Goal: Find contact information: Find contact information

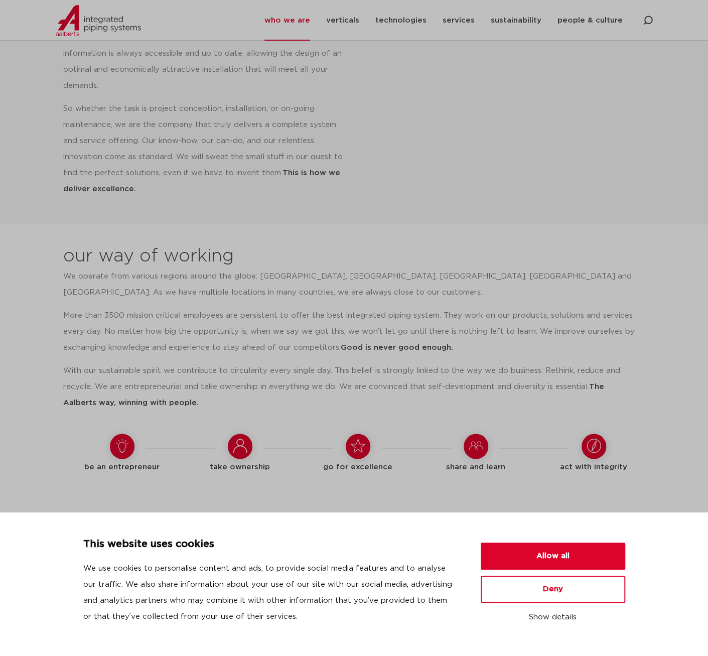
scroll to position [803, 0]
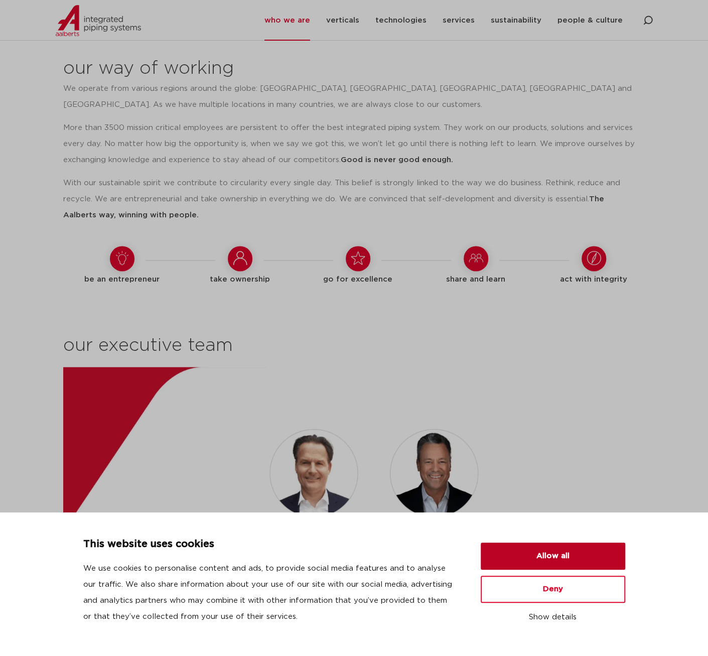
click at [535, 559] on button "Allow all" at bounding box center [553, 556] width 145 height 27
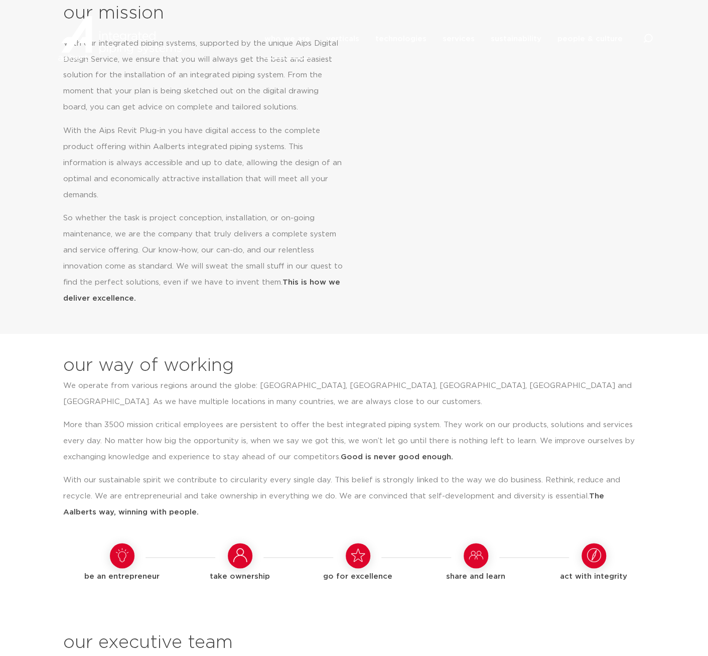
scroll to position [0, 0]
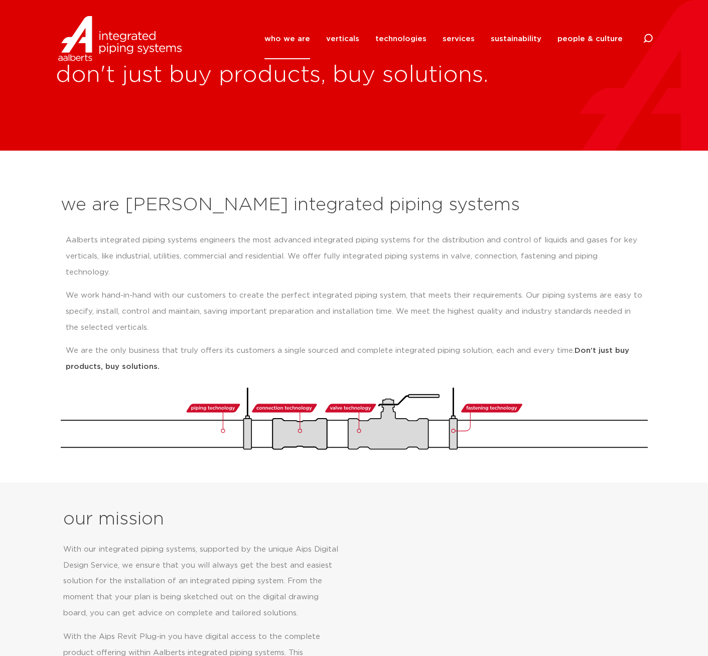
drag, startPoint x: 481, startPoint y: 36, endPoint x: 468, endPoint y: 40, distance: 13.2
click at [481, 36] on li "services all services Aalberts IPS Revit plug-in design service prefab services…" at bounding box center [459, 39] width 48 height 41
click at [459, 39] on link "services" at bounding box center [459, 39] width 32 height 41
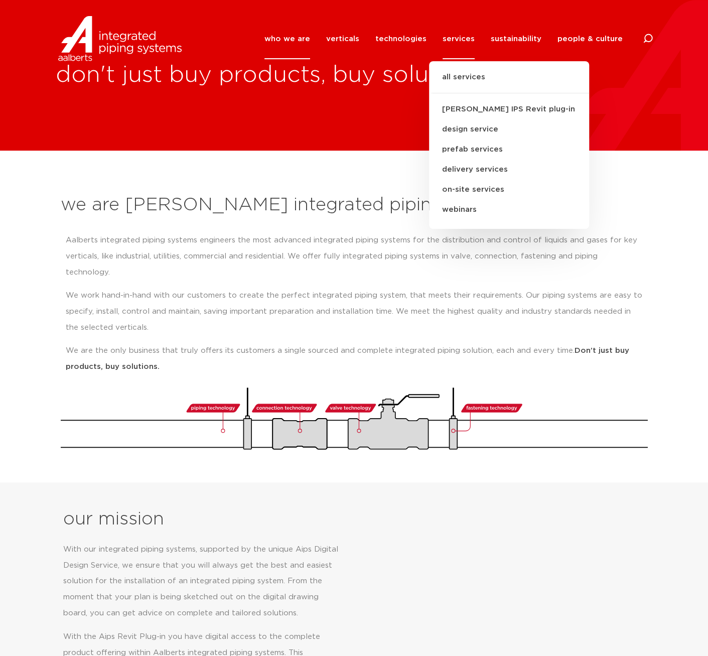
click at [153, 221] on div "we are Aalberts integrated piping systems Aalberts integrated piping systems en…" at bounding box center [354, 321] width 597 height 267
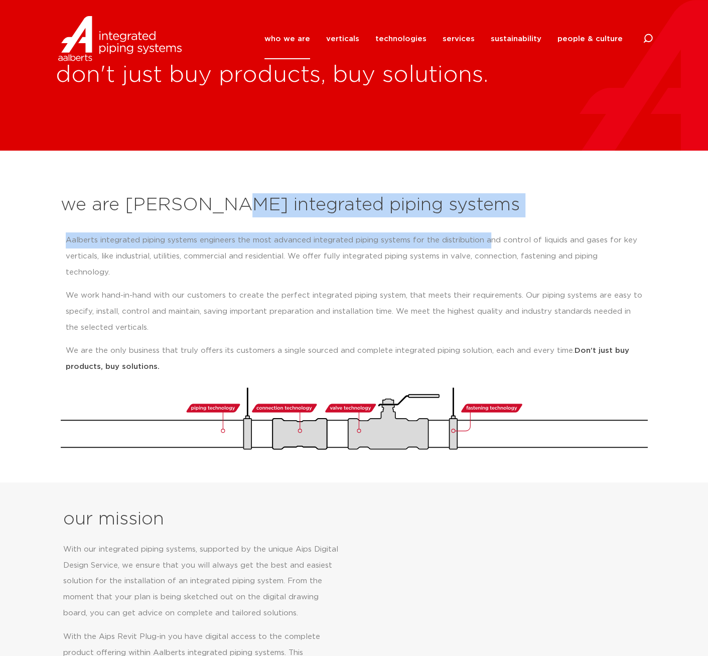
drag, startPoint x: 209, startPoint y: 206, endPoint x: 484, endPoint y: 224, distance: 275.7
click at [484, 224] on div "we are Aalberts integrated piping systems Aalberts integrated piping systems en…" at bounding box center [354, 321] width 597 height 267
click at [125, 248] on p "Aalberts integrated piping systems engineers the most advanced integrated pipin…" at bounding box center [354, 256] width 577 height 48
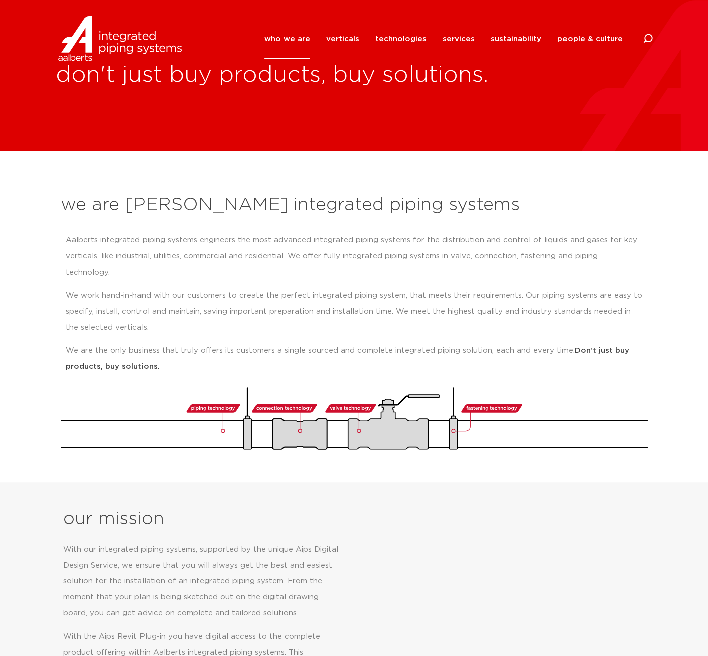
drag, startPoint x: 59, startPoint y: 239, endPoint x: 654, endPoint y: 350, distance: 604.6
click at [654, 350] on section "we are Aalberts integrated piping systems Aalberts integrated piping systems en…" at bounding box center [354, 317] width 708 height 332
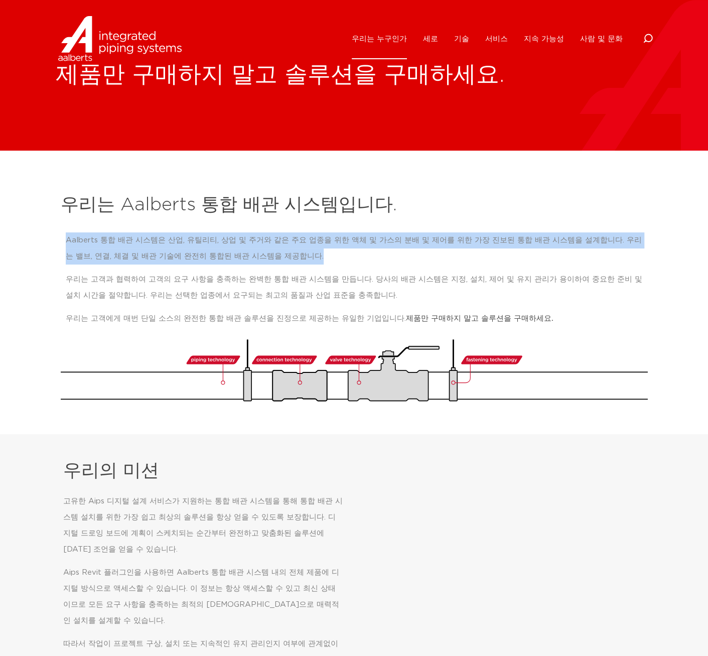
drag, startPoint x: 57, startPoint y: 238, endPoint x: 348, endPoint y: 250, distance: 291.9
click at [348, 250] on div "우리는 Aalberts 통합 배관 시스템입니다. Aalberts 통합 배관 시스템은 산업, 유틸리티, 상업 및 주거와 같은 주요 업종을 위한 …" at bounding box center [354, 297] width 597 height 218
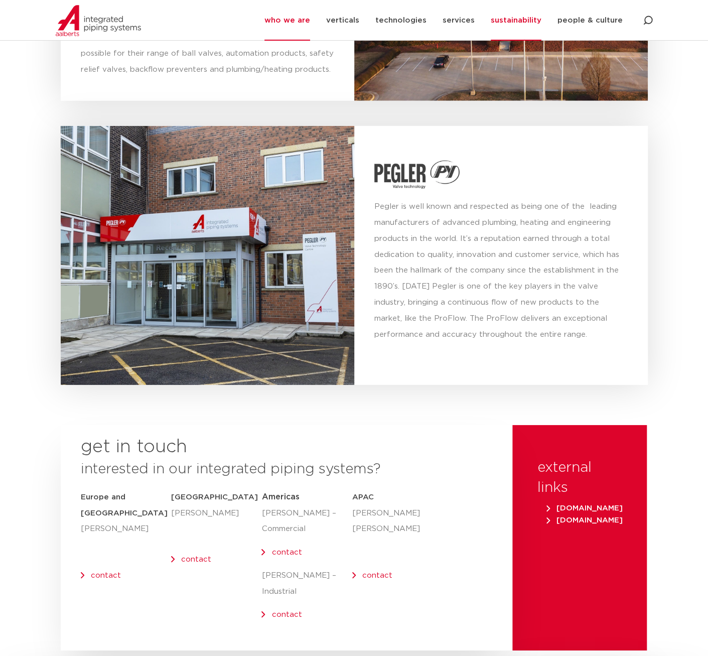
scroll to position [3871, 0]
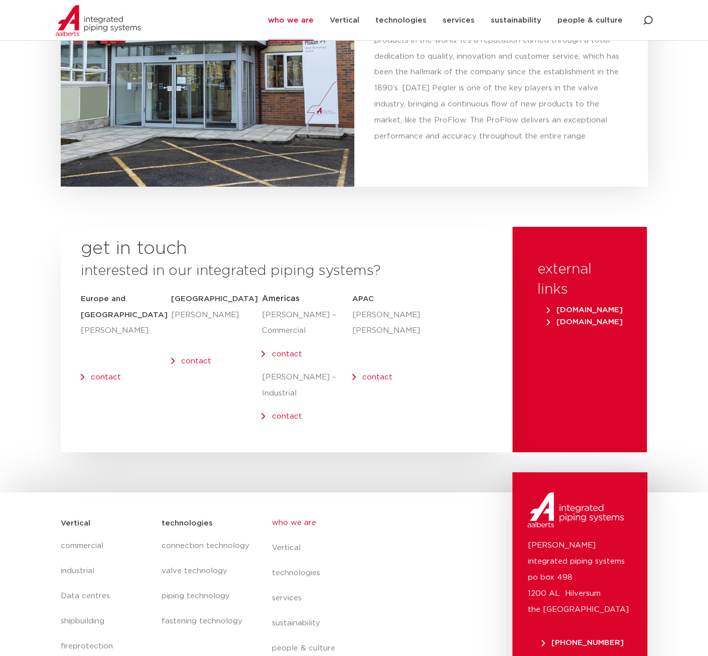
click at [419, 357] on div "get in touch interested in our integrated piping systems? [GEOGRAPHIC_DATA] and…" at bounding box center [287, 339] width 452 height 225
click at [402, 353] on div "APAC [PERSON_NAME] [PERSON_NAME] contact" at bounding box center [379, 361] width 55 height 141
click at [104, 373] on link "contact" at bounding box center [106, 377] width 30 height 8
click at [108, 373] on link "contact" at bounding box center [106, 377] width 30 height 8
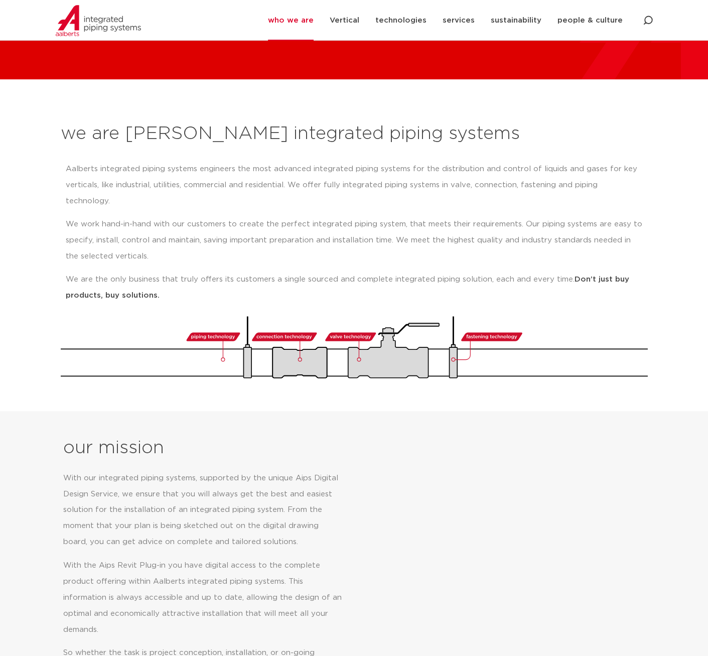
scroll to position [0, 0]
